Goal: Find specific page/section: Find specific page/section

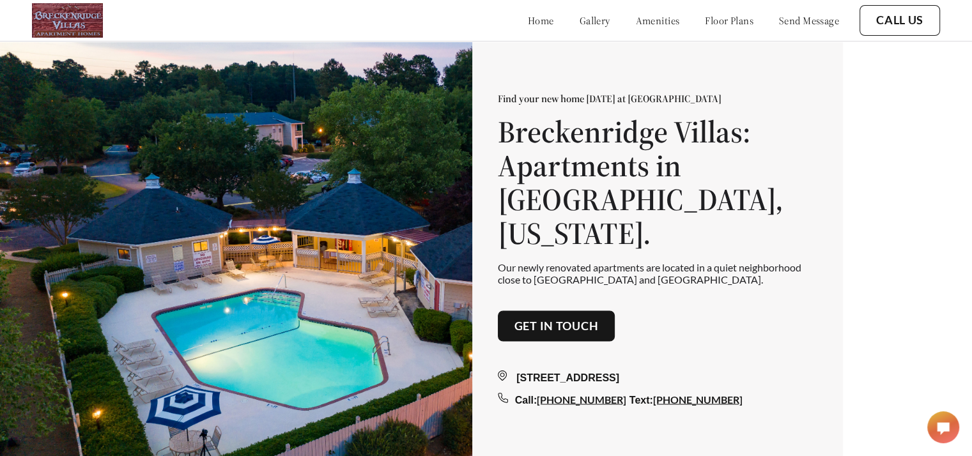
click at [717, 17] on link "floor plans" at bounding box center [729, 20] width 49 height 13
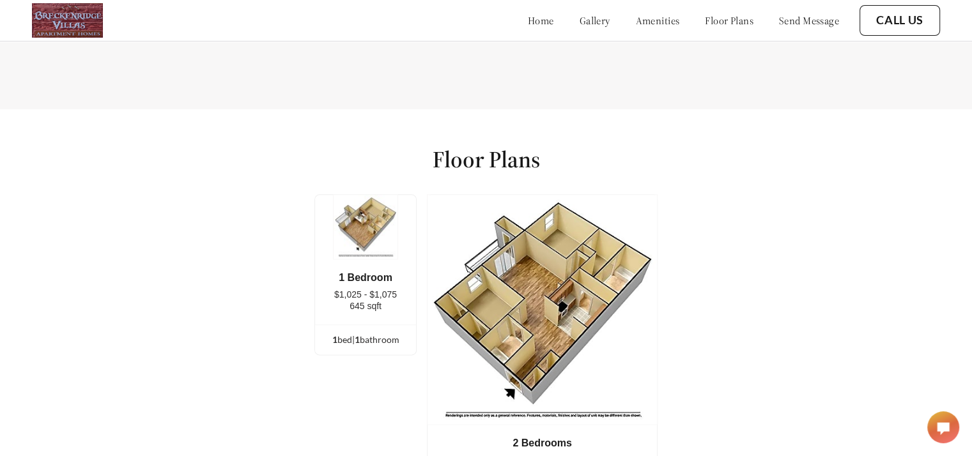
scroll to position [1608, 0]
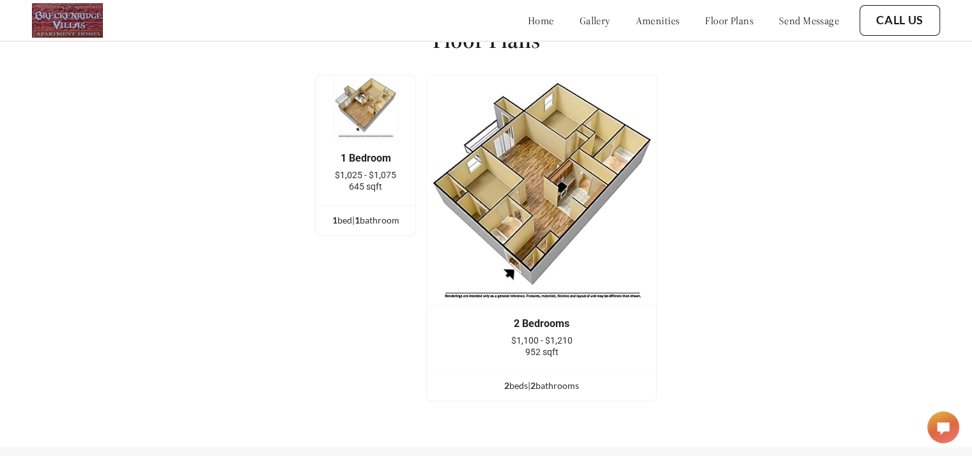
click at [373, 123] on img at bounding box center [365, 107] width 65 height 65
click at [368, 227] on div "1 bed | 1 bathroom" at bounding box center [366, 220] width 100 height 14
click at [360, 226] on span "1" at bounding box center [357, 220] width 5 height 11
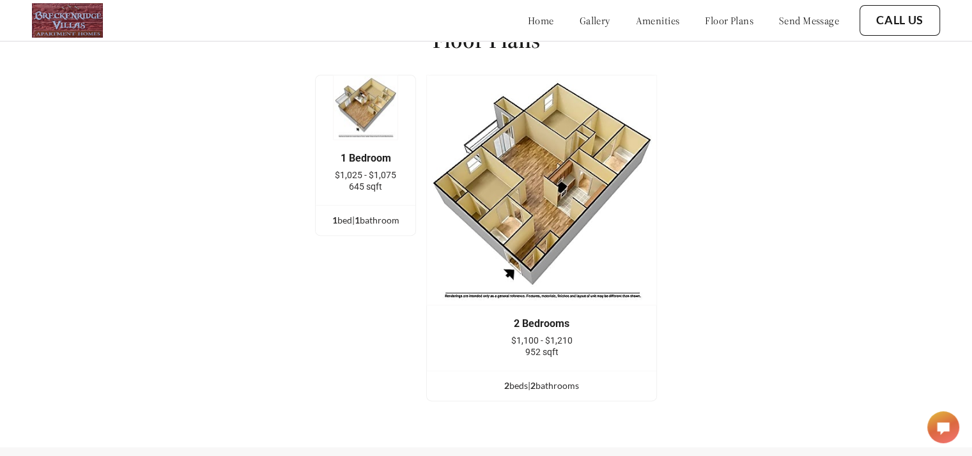
click at [378, 180] on span "$1,025 - $1,075" at bounding box center [365, 175] width 61 height 10
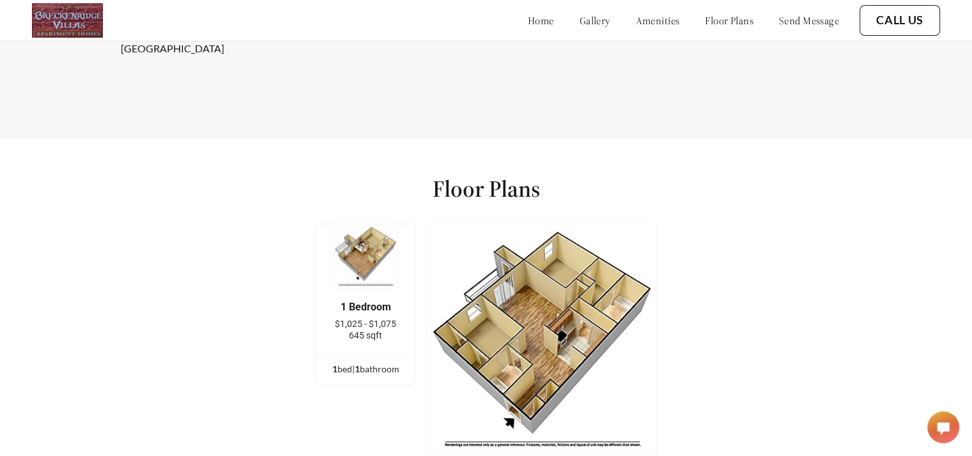
scroll to position [1458, 0]
